Goal: Task Accomplishment & Management: Manage account settings

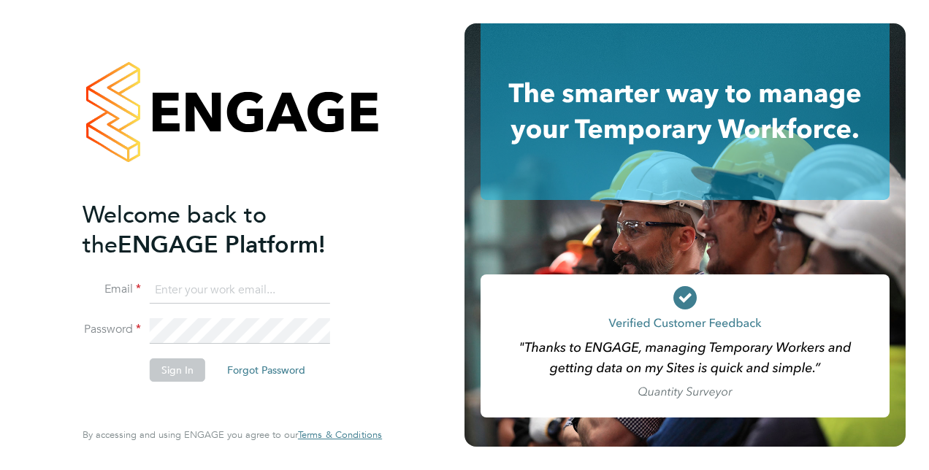
type input "scott.savage@vistry.co.uk"
click at [115, 379] on li "Sign In Forgot Password" at bounding box center [225, 378] width 285 height 38
click at [177, 373] on button "Sign In" at bounding box center [178, 370] width 56 height 23
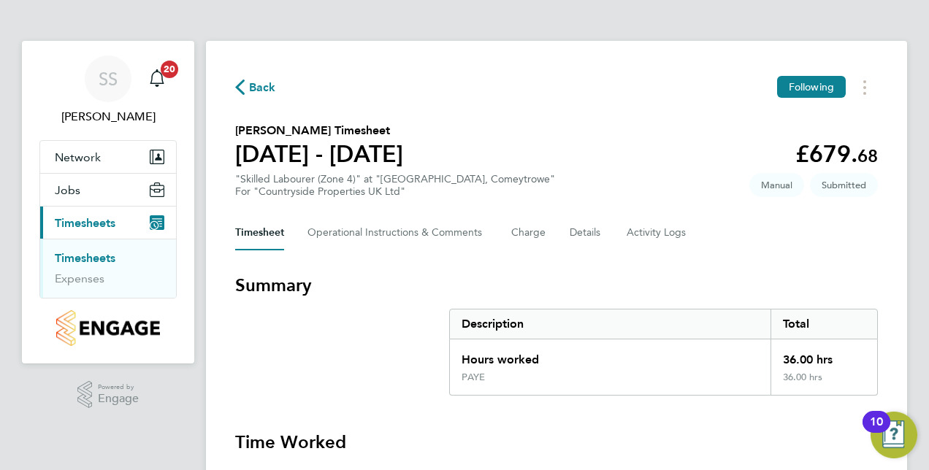
click at [793, 241] on div "Timesheet Operational Instructions & Comments Charge Details Activity Logs" at bounding box center [556, 232] width 643 height 35
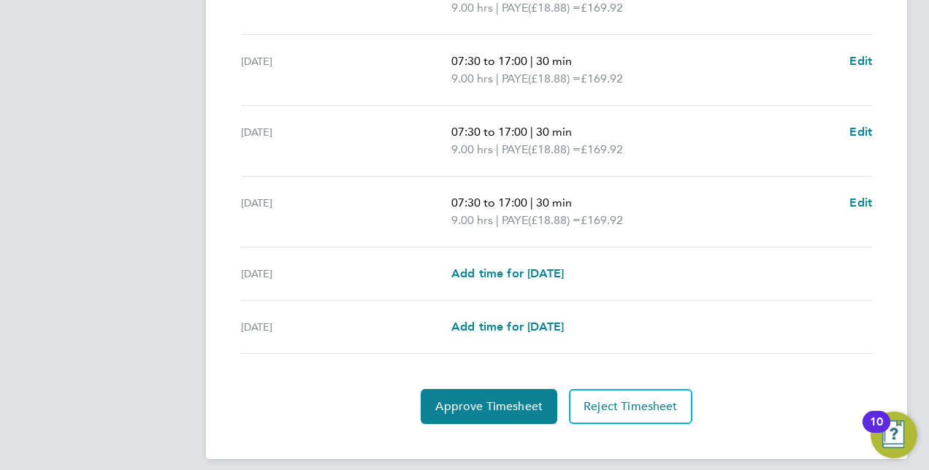
scroll to position [565, 0]
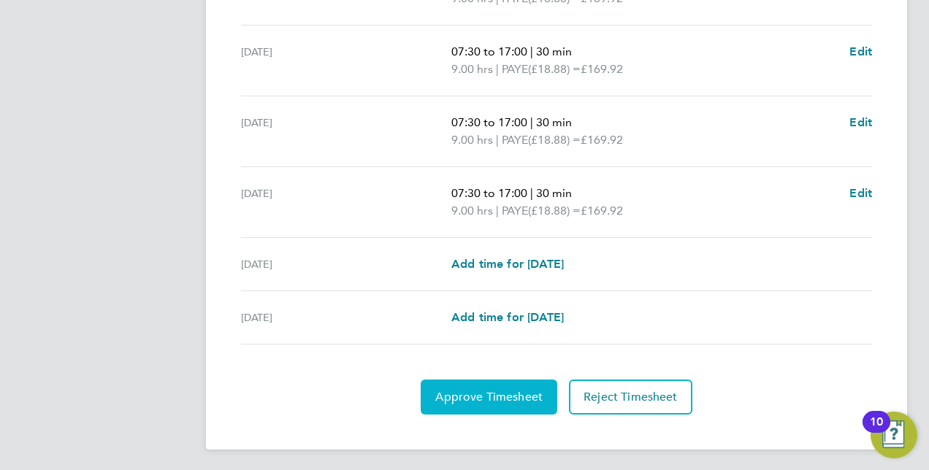
click at [475, 408] on button "Approve Timesheet" at bounding box center [489, 397] width 137 height 35
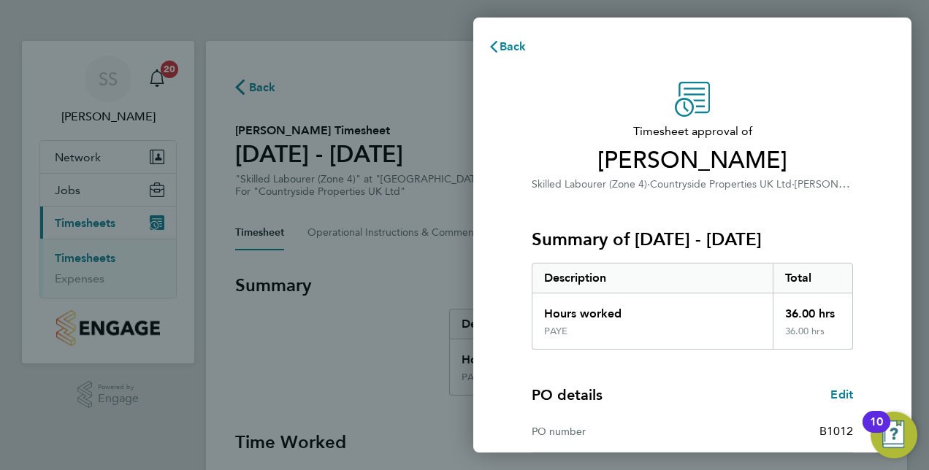
click at [863, 196] on div "Timesheet approval of Simon Henry Skilled Labourer (Zone 4) · Countryside Prope…" at bounding box center [692, 352] width 356 height 541
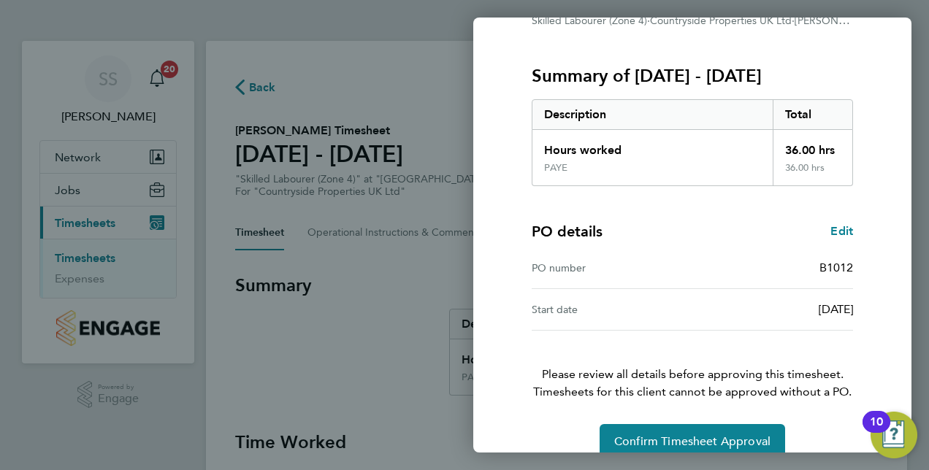
scroll to position [186, 0]
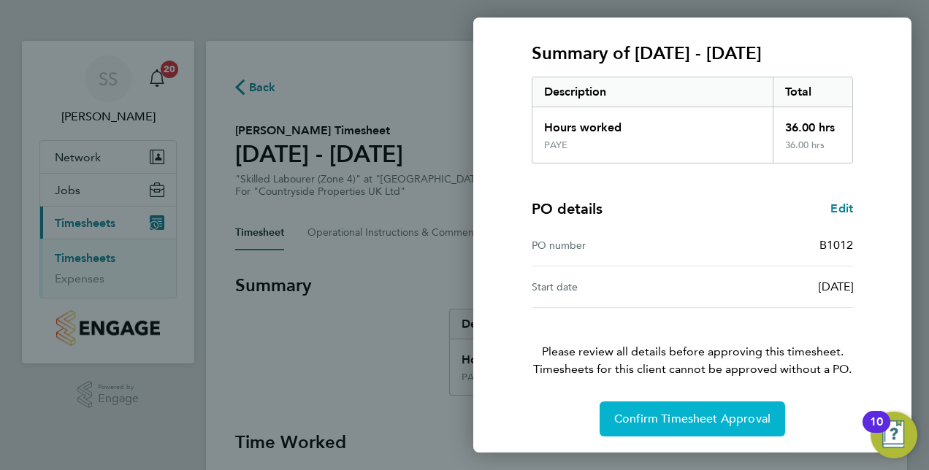
click at [678, 402] on button "Confirm Timesheet Approval" at bounding box center [693, 419] width 186 height 35
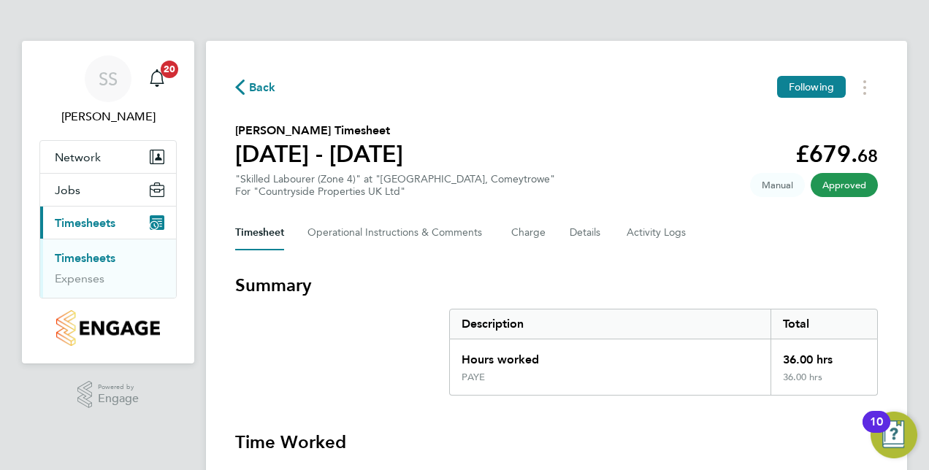
click at [808, 245] on div "Timesheet Operational Instructions & Comments Charge Details Activity Logs" at bounding box center [556, 232] width 643 height 35
click at [681, 241] on Logs-tab "Activity Logs" at bounding box center [657, 232] width 61 height 35
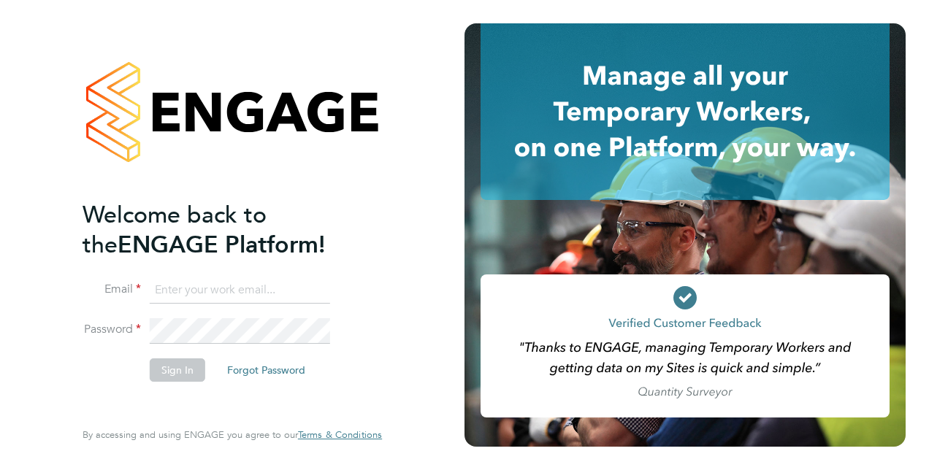
type input "scott.savage@vistry.co.uk"
click at [61, 381] on div "Welcome back to the ENGAGE Platform! Email scott.savage@vistry.co.uk Password S…" at bounding box center [232, 235] width 358 height 470
click at [177, 373] on button "Sign In" at bounding box center [178, 370] width 56 height 23
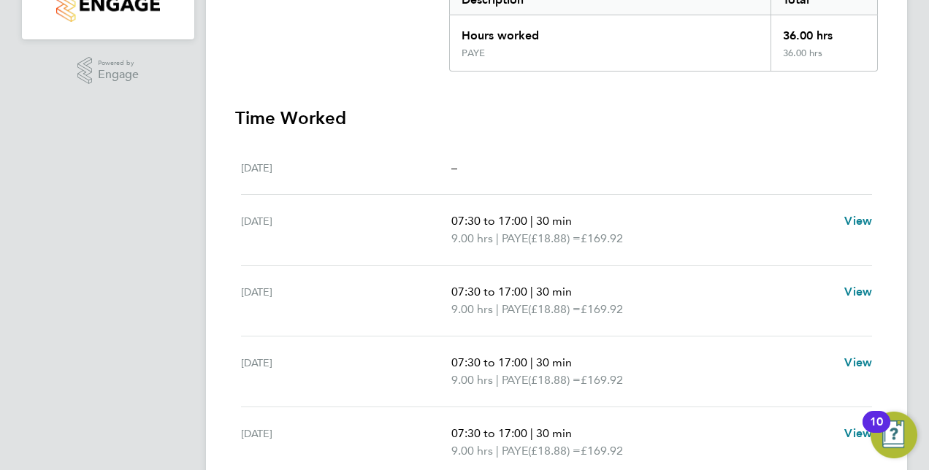
scroll to position [467, 0]
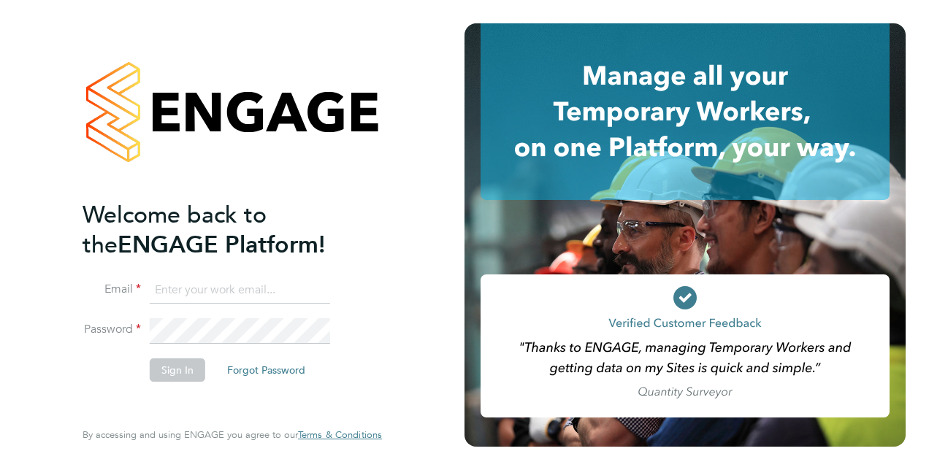
type input "[PERSON_NAME][EMAIL_ADDRESS][PERSON_NAME][DOMAIN_NAME]"
click at [68, 394] on div "Welcome back to the ENGAGE Platform! Email scott.savage@vistry.co.uk Password S…" at bounding box center [232, 235] width 358 height 470
click at [168, 376] on button "Sign In" at bounding box center [178, 370] width 56 height 23
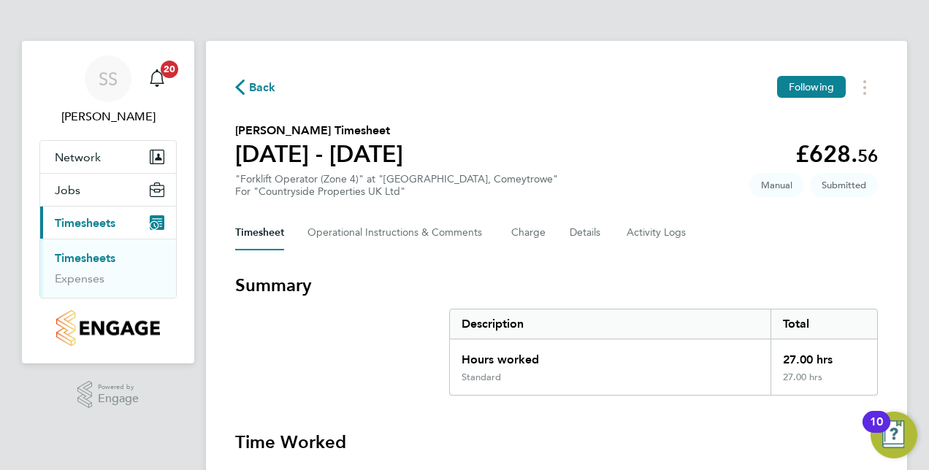
click at [866, 271] on div "Back Following Paul Evans's Timesheet 25 - 31 Aug 2025 £628. 56 "Forklift Opera…" at bounding box center [556, 412] width 701 height 743
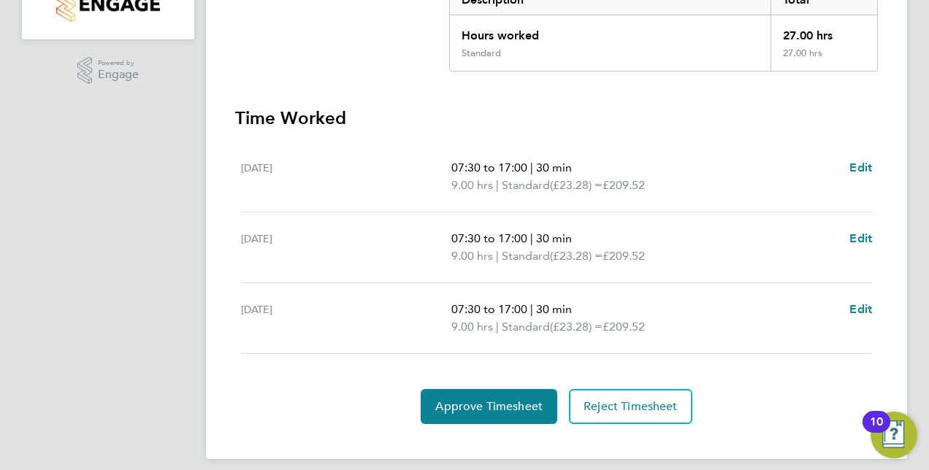
scroll to position [335, 0]
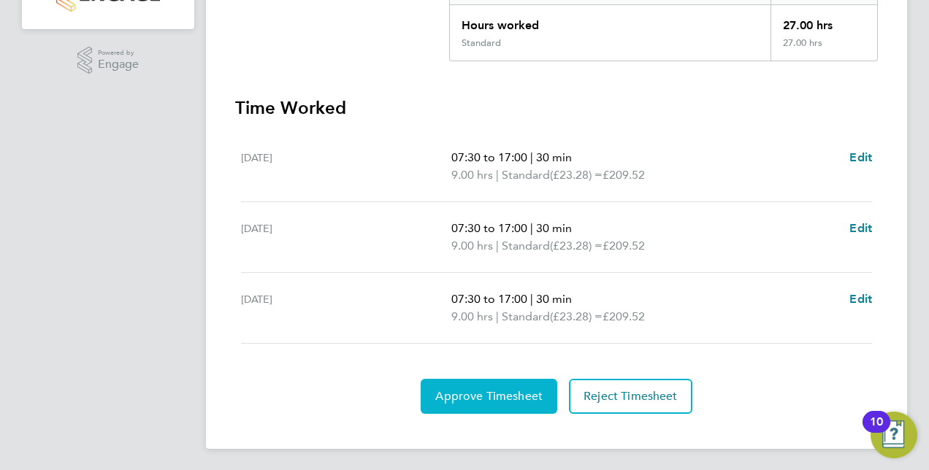
click at [530, 394] on span "Approve Timesheet" at bounding box center [488, 396] width 107 height 15
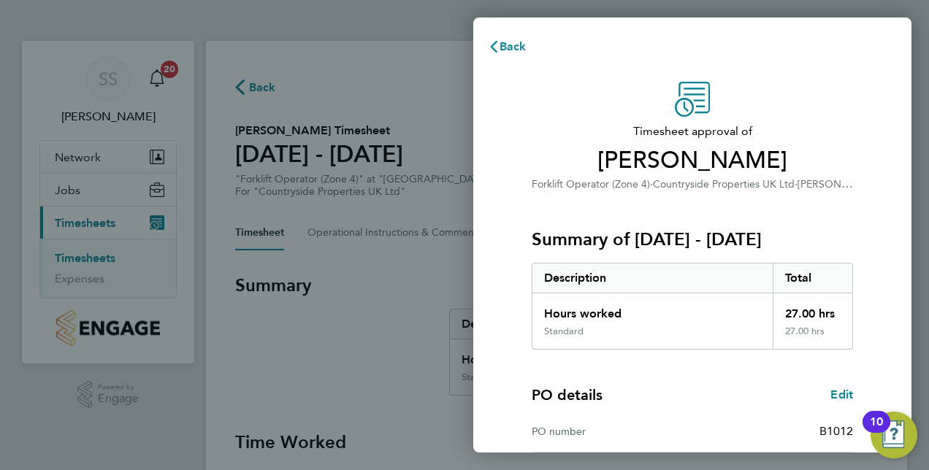
click at [691, 381] on div "PO details Edit PO number B1012 Start date 02 Sep 2024" at bounding box center [692, 422] width 321 height 145
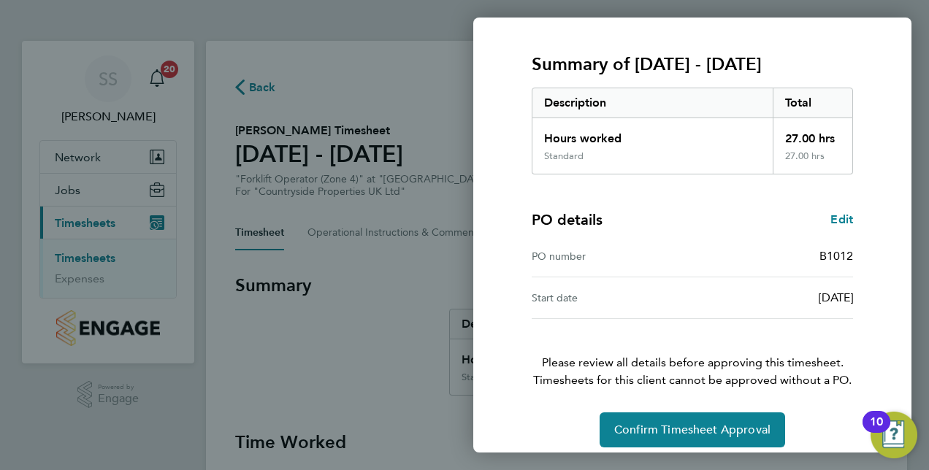
scroll to position [186, 0]
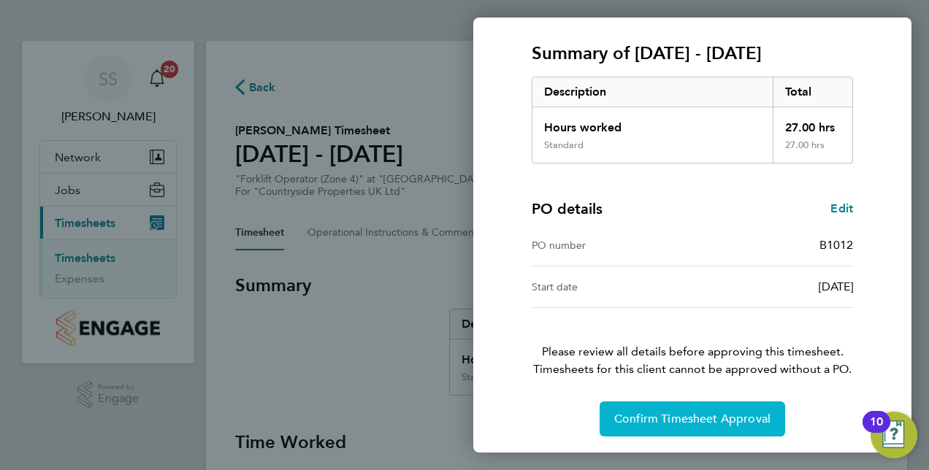
drag, startPoint x: 681, startPoint y: 409, endPoint x: 657, endPoint y: 400, distance: 25.2
click at [657, 400] on div "Timesheet approval of Paul Evans Forklift Operator (Zone 4) · Countryside Prope…" at bounding box center [692, 166] width 356 height 541
click at [676, 414] on span "Confirm Timesheet Approval" at bounding box center [692, 419] width 156 height 15
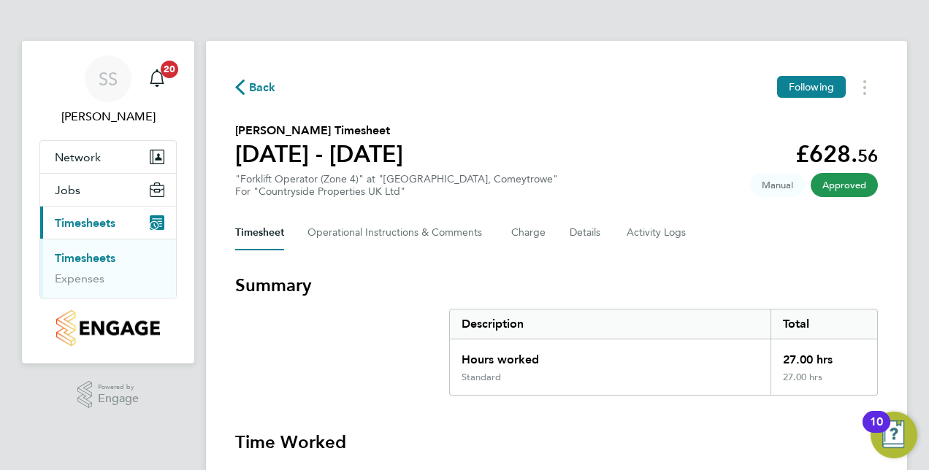
click at [818, 253] on div "Back Following Paul Evans's Timesheet 25 - 31 Aug 2025 £628. 56 "Forklift Opera…" at bounding box center [556, 377] width 701 height 673
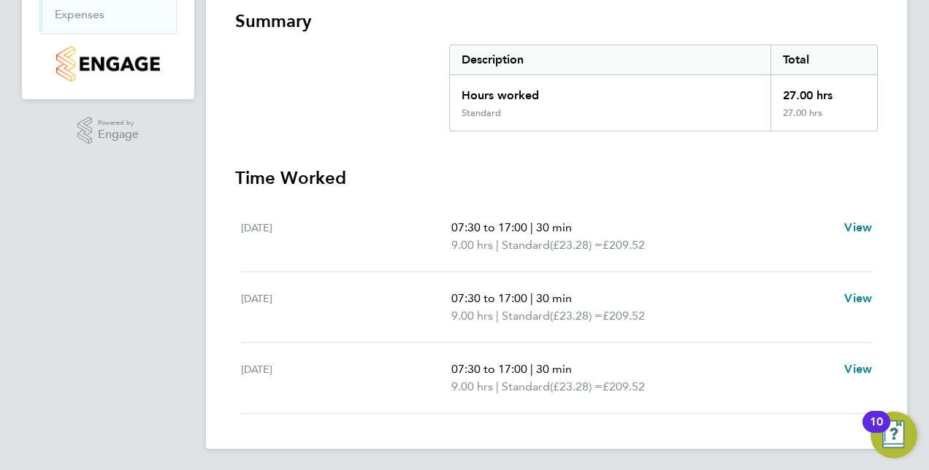
scroll to position [264, 0]
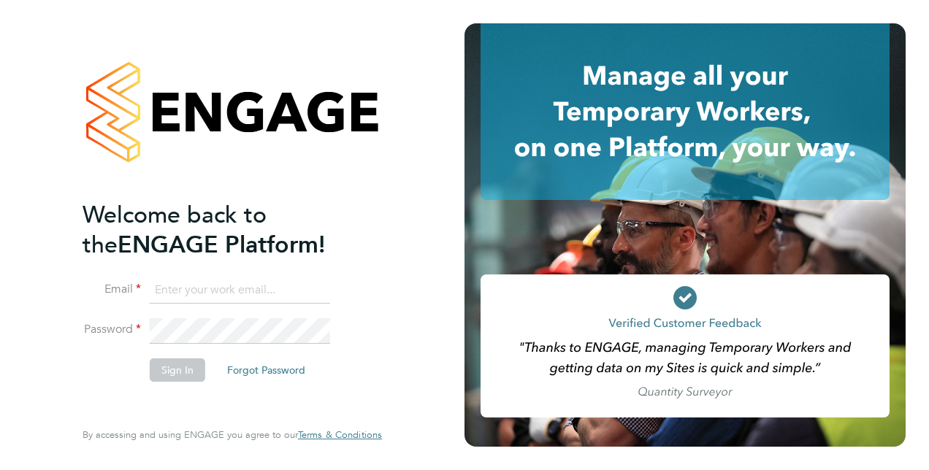
type input "[PERSON_NAME][EMAIL_ADDRESS][PERSON_NAME][DOMAIN_NAME]"
click at [41, 382] on div "Welcome back to the ENGAGE Platform! Email [PERSON_NAME][EMAIL_ADDRESS][PERSON_…" at bounding box center [232, 235] width 465 height 470
click at [187, 373] on button "Sign In" at bounding box center [178, 370] width 56 height 23
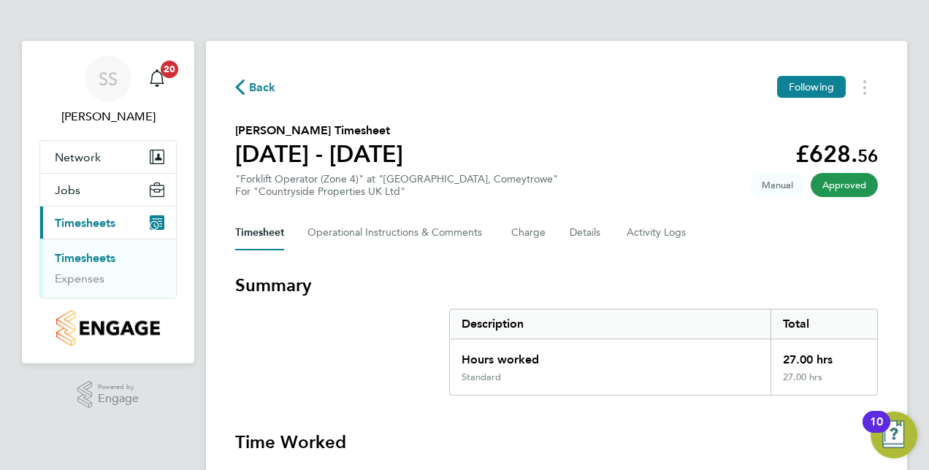
click at [686, 274] on h3 "Summary" at bounding box center [556, 285] width 643 height 23
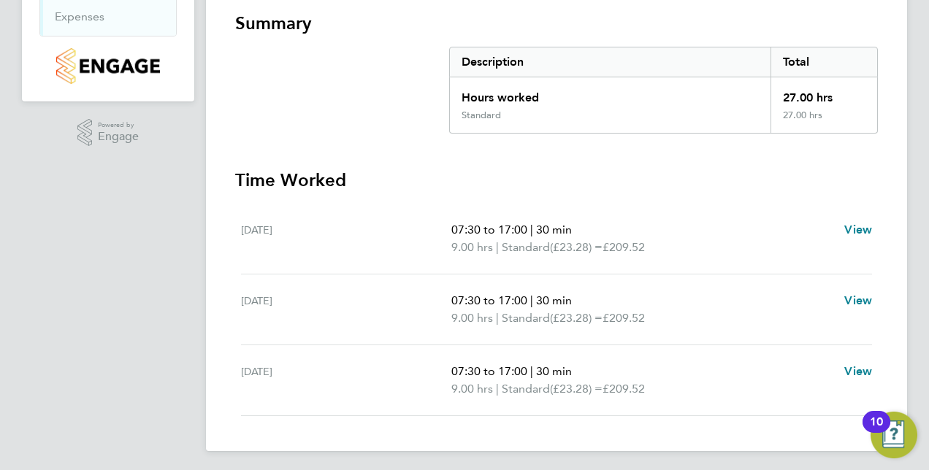
scroll to position [264, 0]
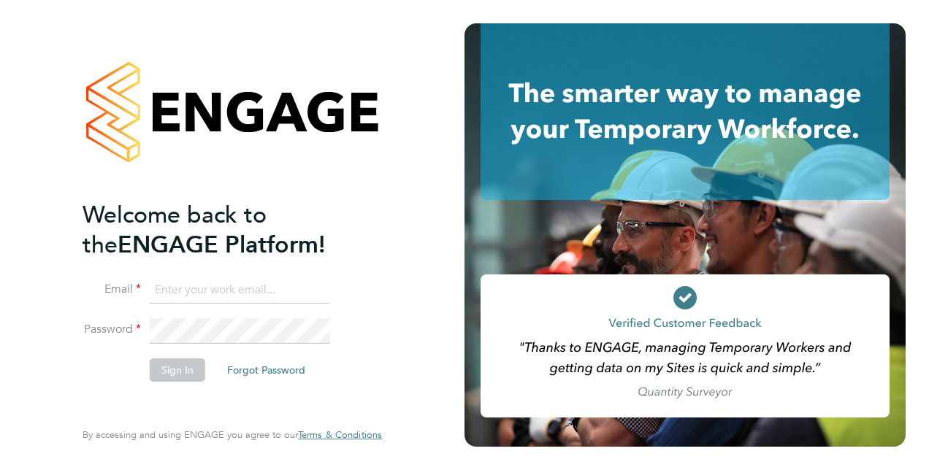
type input "[PERSON_NAME][EMAIL_ADDRESS][PERSON_NAME][DOMAIN_NAME]"
click at [110, 410] on div "Welcome back to the ENGAGE Platform! Email scott.savage@vistry.co.uk Password S…" at bounding box center [225, 308] width 285 height 216
click at [183, 371] on button "Sign In" at bounding box center [178, 370] width 56 height 23
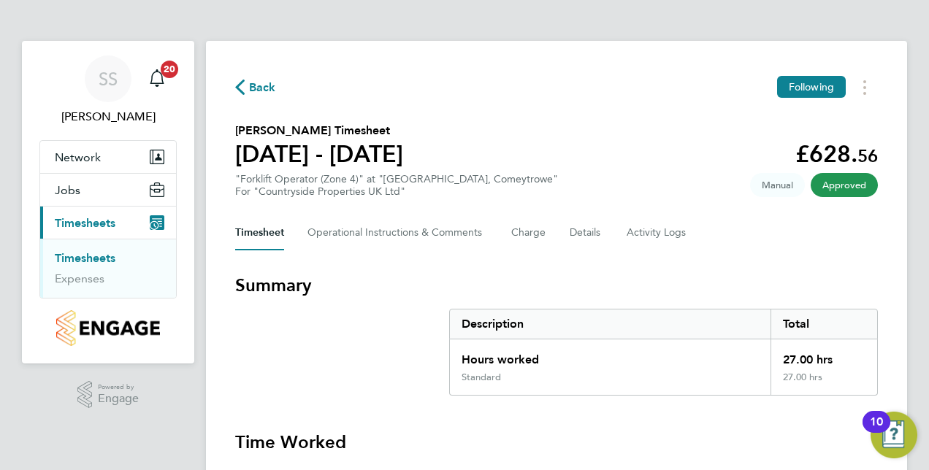
click at [826, 250] on div "Timesheet Operational Instructions & Comments Charge Details Activity Logs" at bounding box center [556, 232] width 643 height 35
